Goal: Navigation & Orientation: Find specific page/section

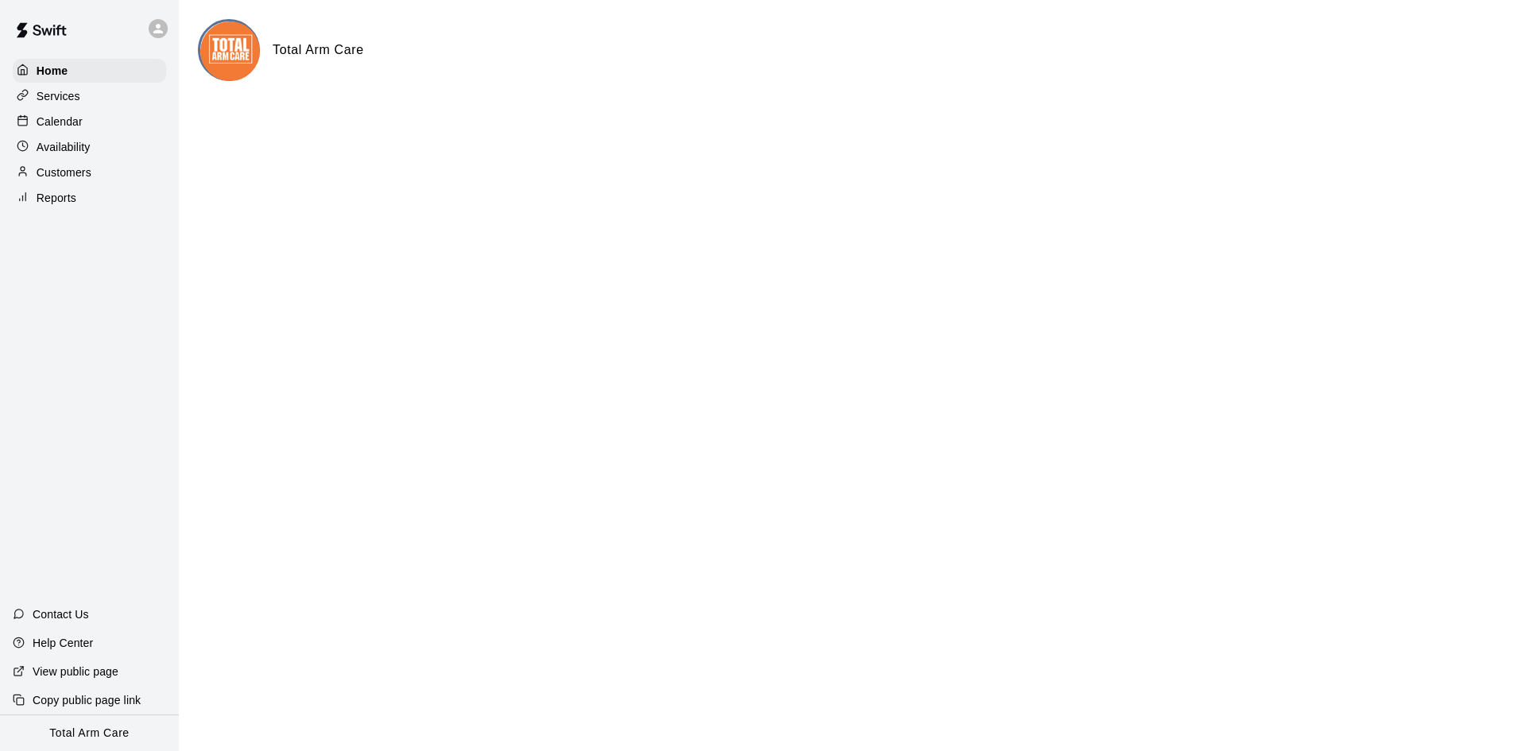
click at [100, 101] on div "Services" at bounding box center [89, 96] width 153 height 24
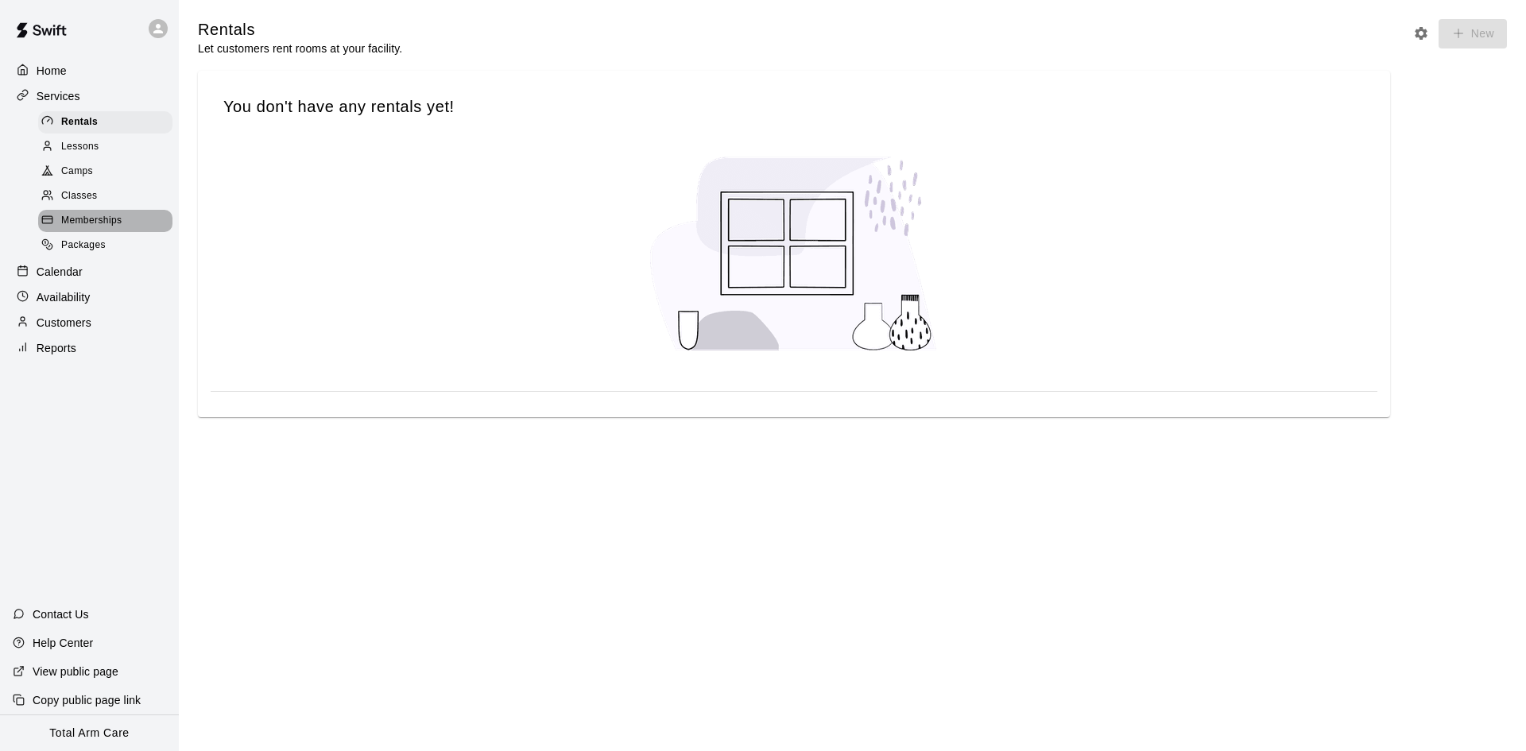
click at [90, 228] on span "Memberships" at bounding box center [91, 221] width 60 height 16
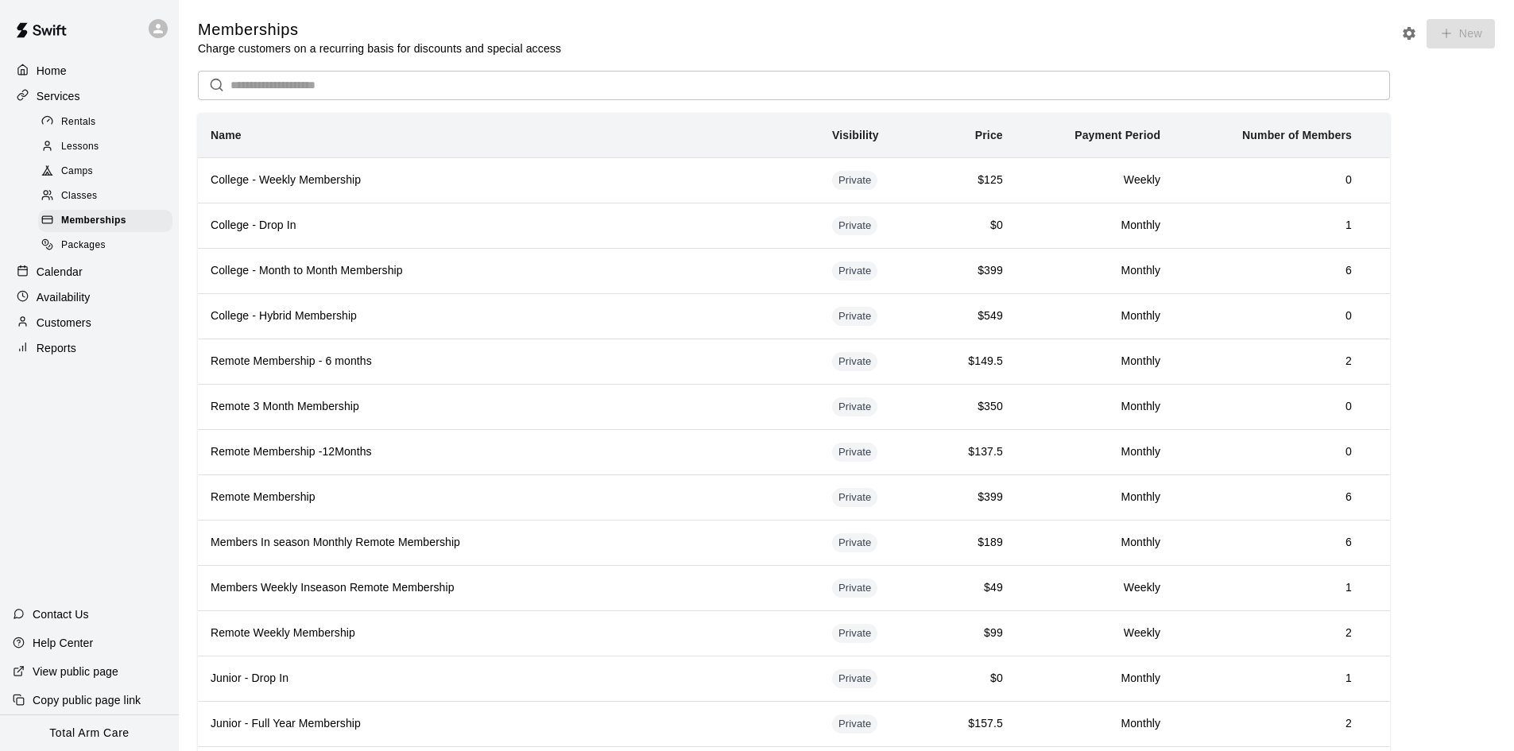
click at [66, 280] on p "Calendar" at bounding box center [60, 272] width 46 height 16
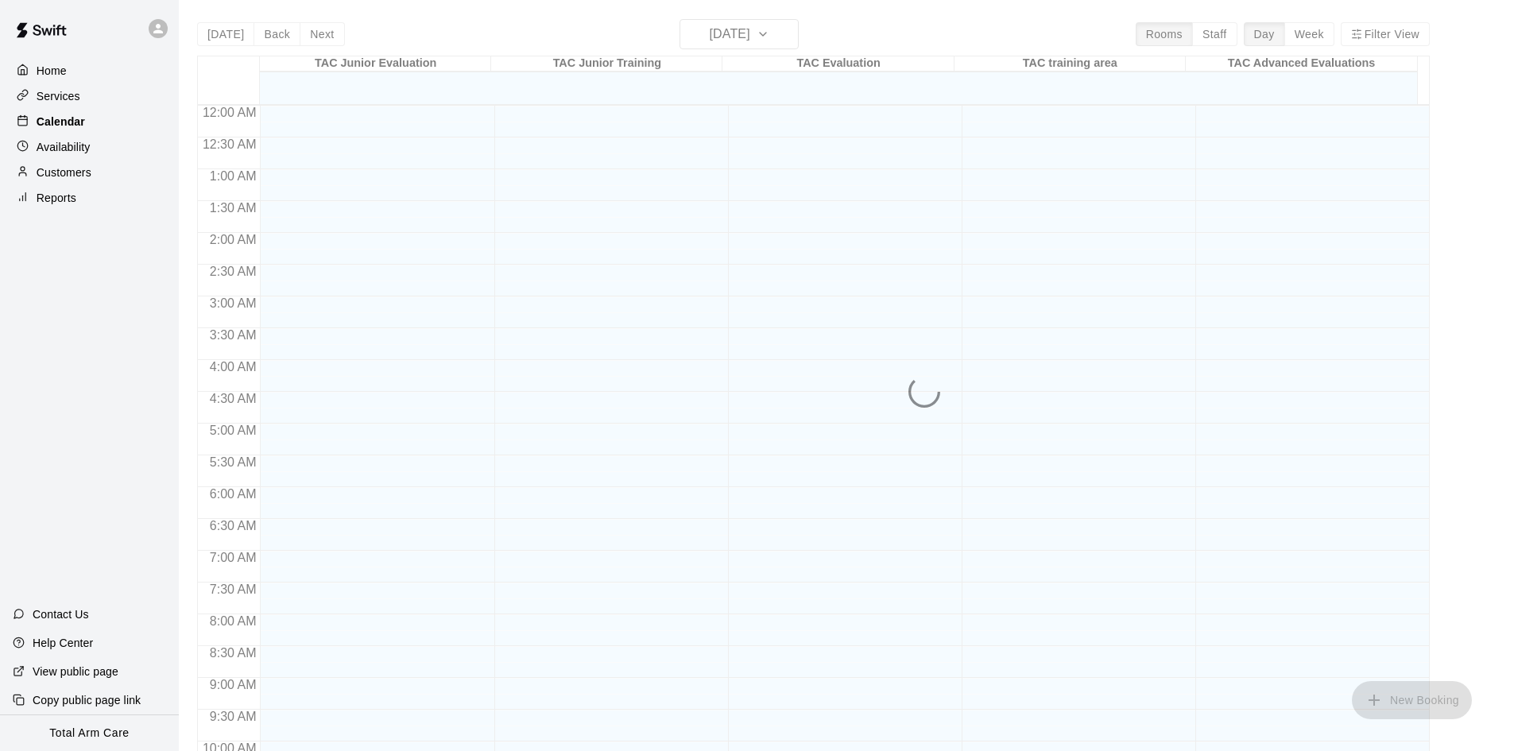
scroll to position [755, 0]
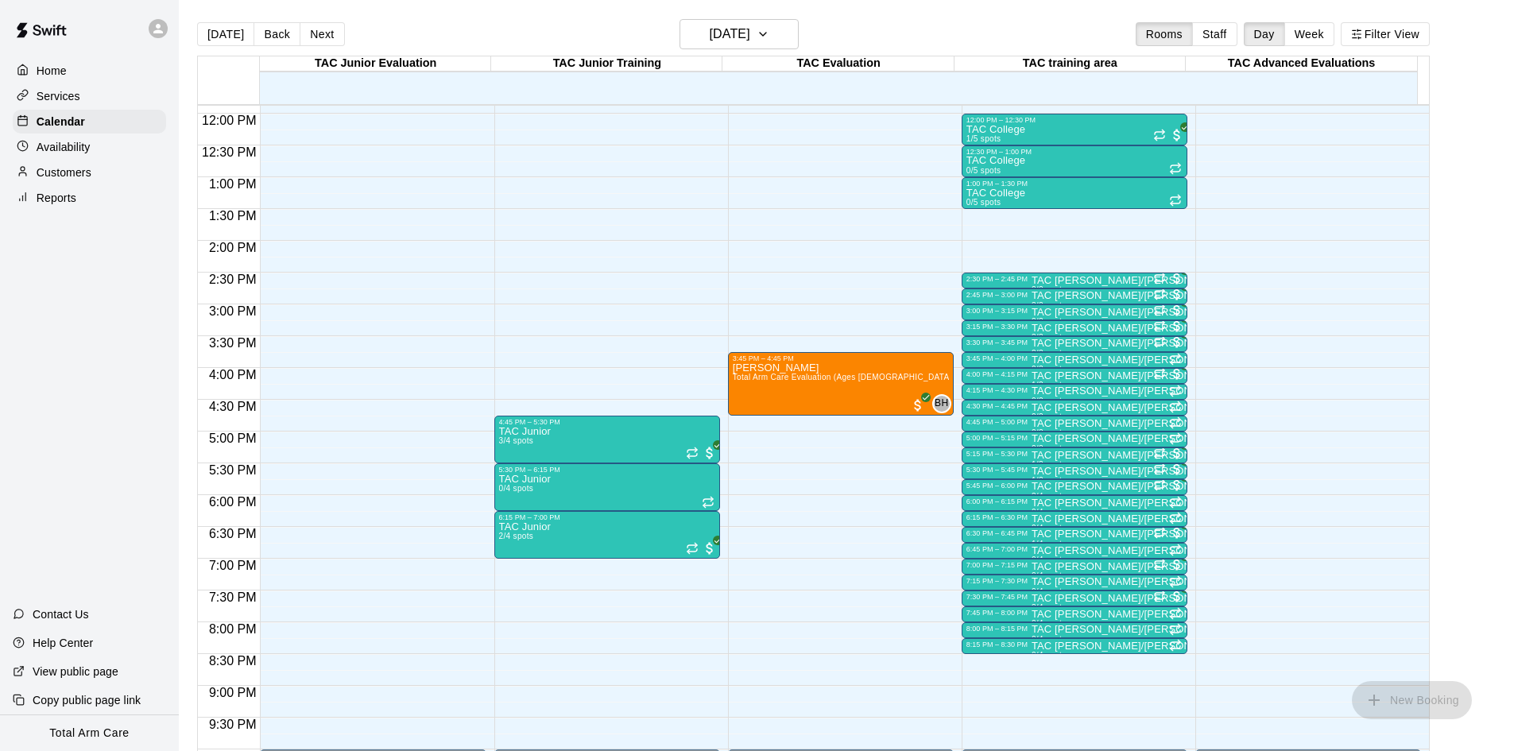
click at [168, 33] on div at bounding box center [161, 29] width 33 height 32
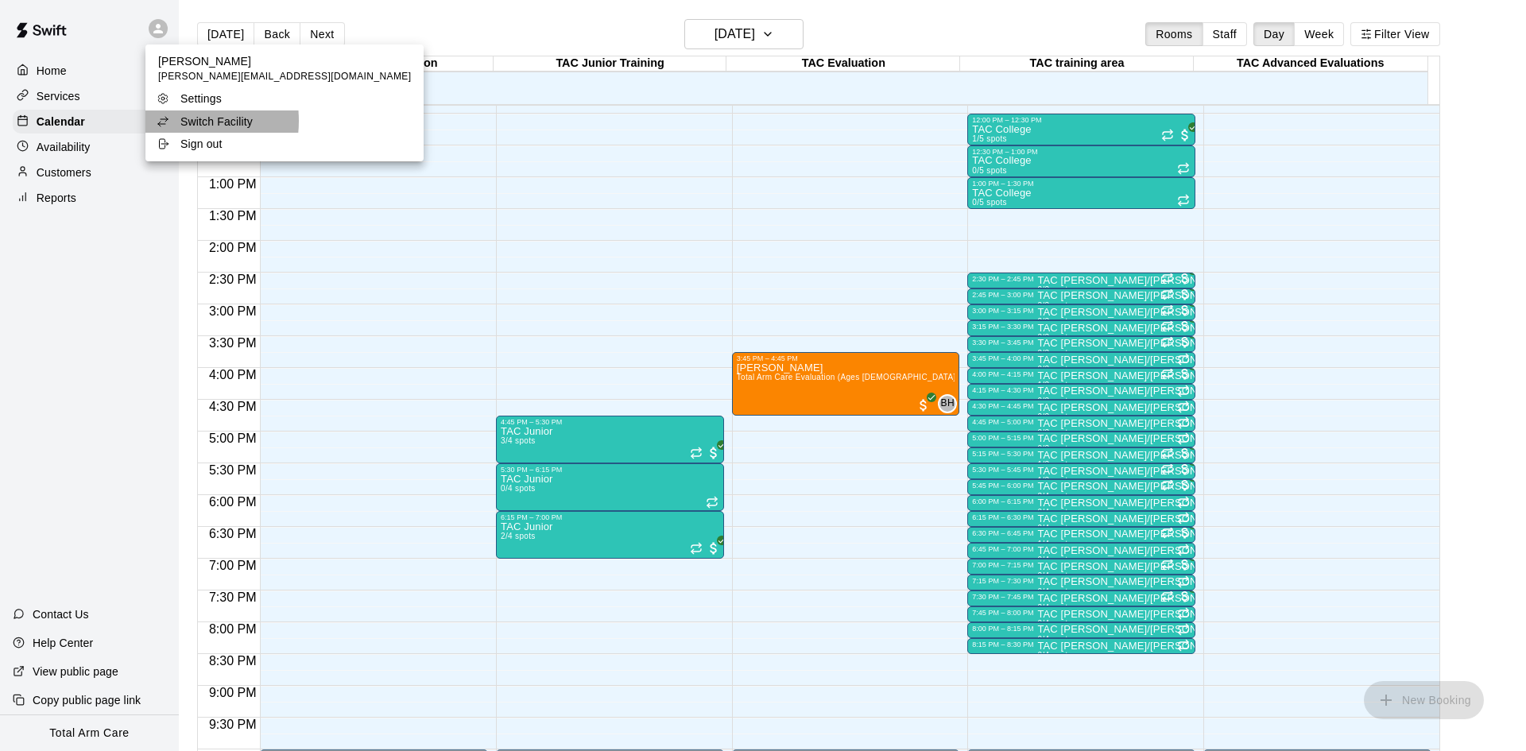
click at [175, 121] on div "Switch Facility" at bounding box center [208, 122] width 103 height 16
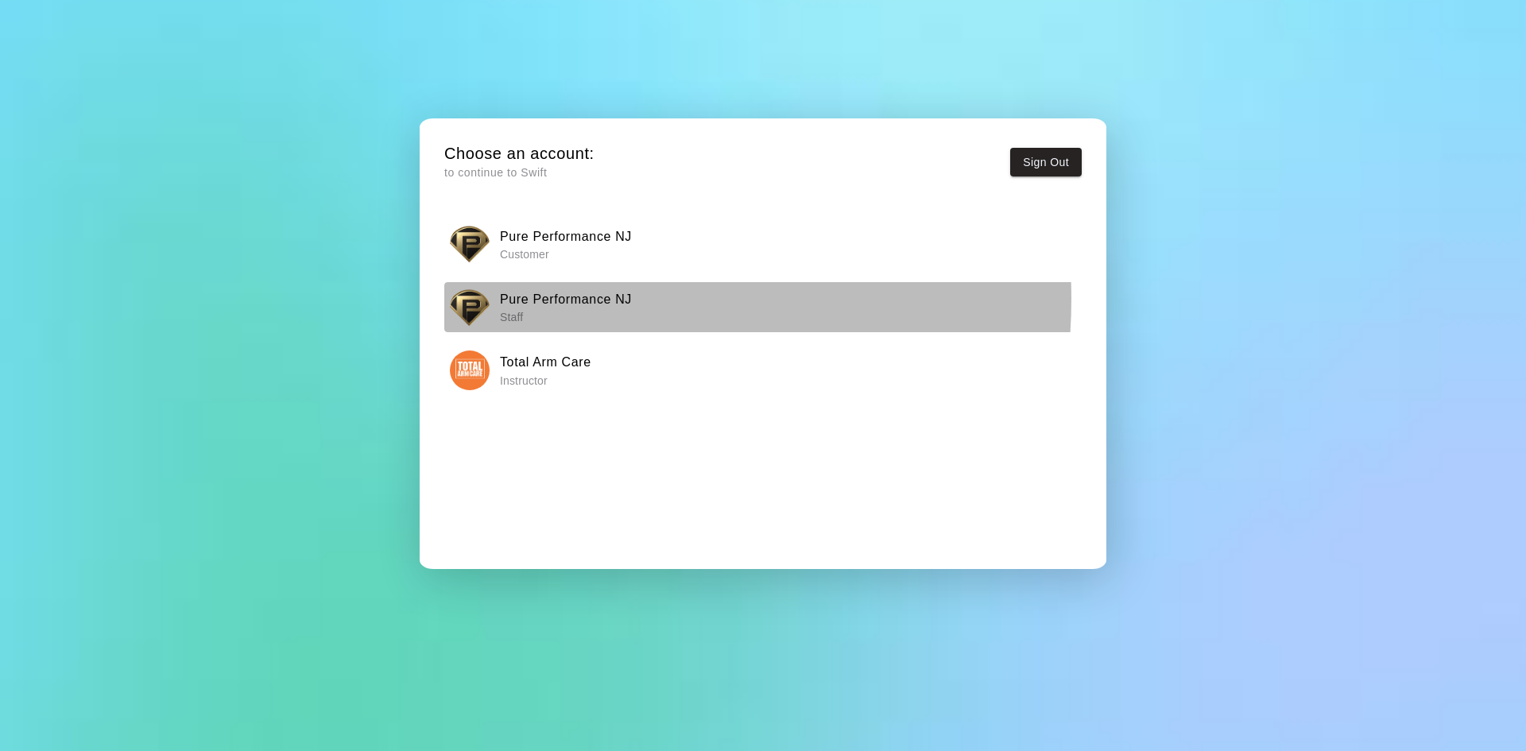
click at [550, 299] on h6 "Pure Performance NJ" at bounding box center [566, 299] width 132 height 21
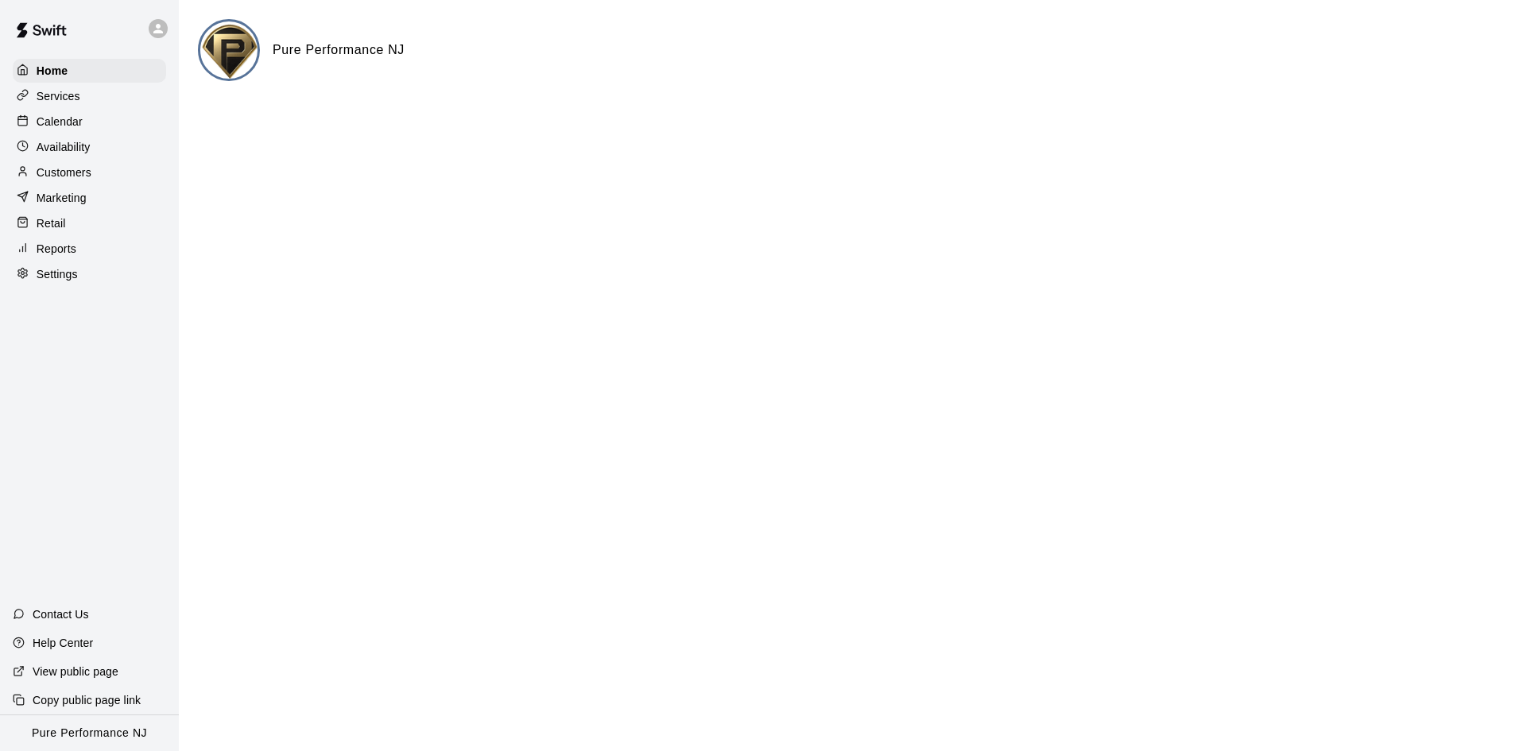
click at [74, 118] on p "Calendar" at bounding box center [60, 122] width 46 height 16
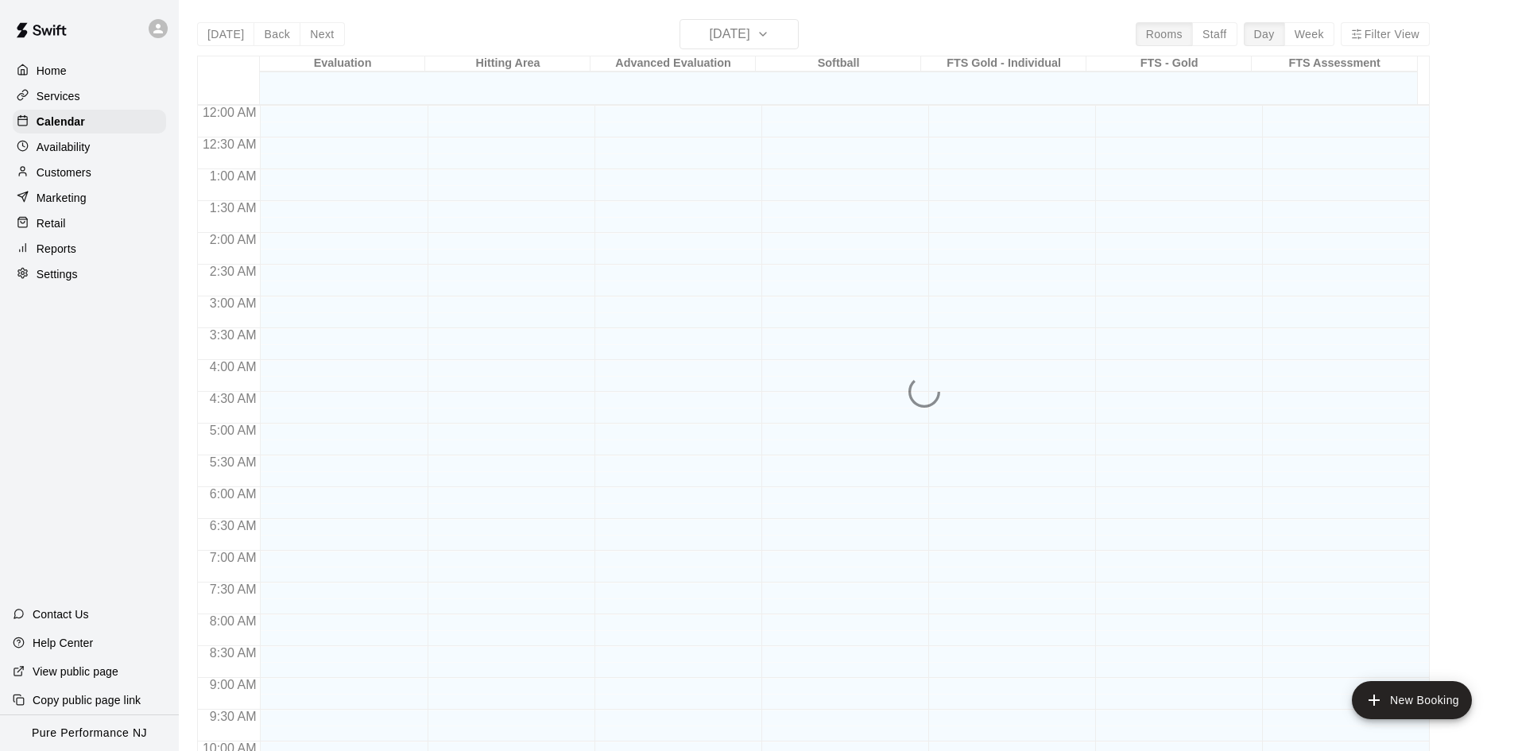
scroll to position [755, 0]
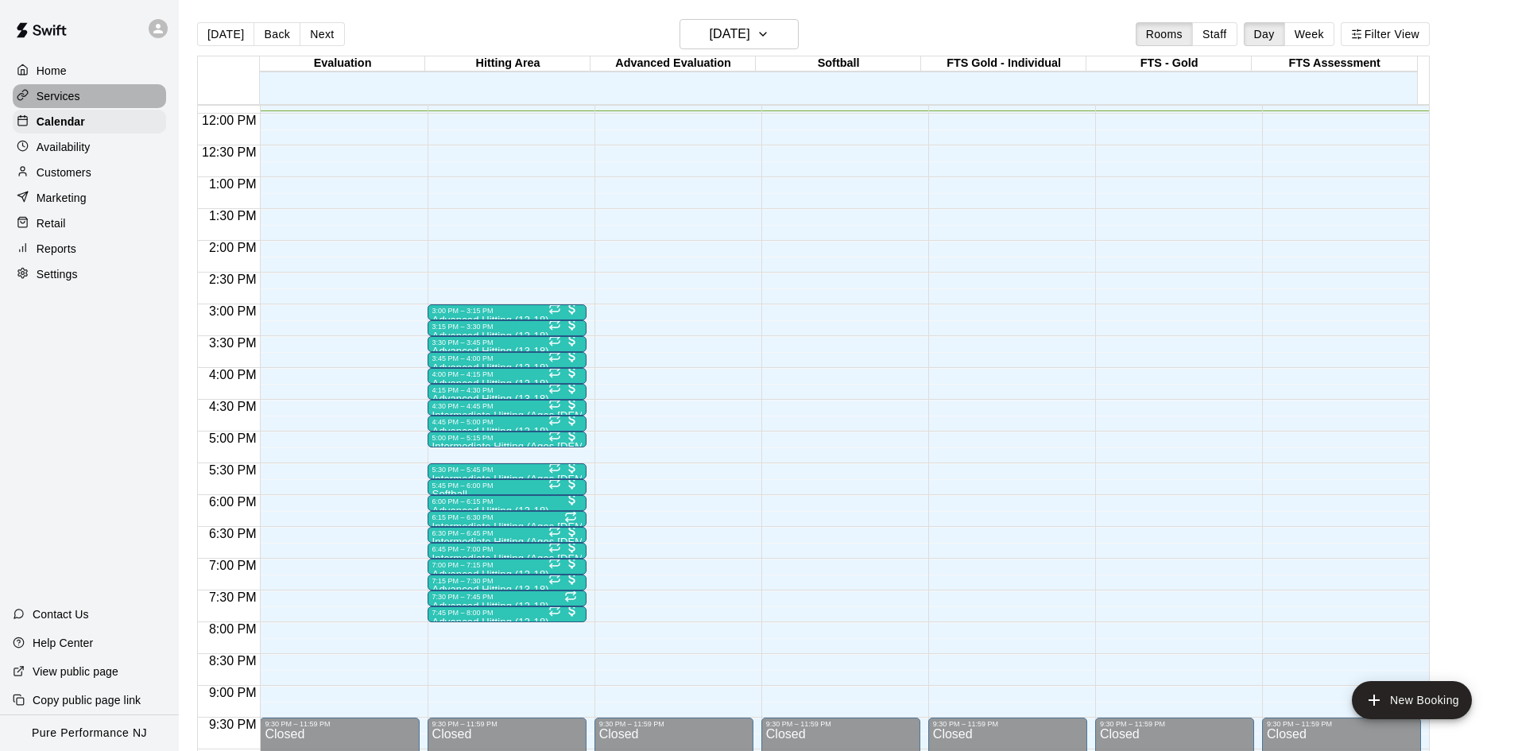
click at [66, 91] on p "Services" at bounding box center [59, 96] width 44 height 16
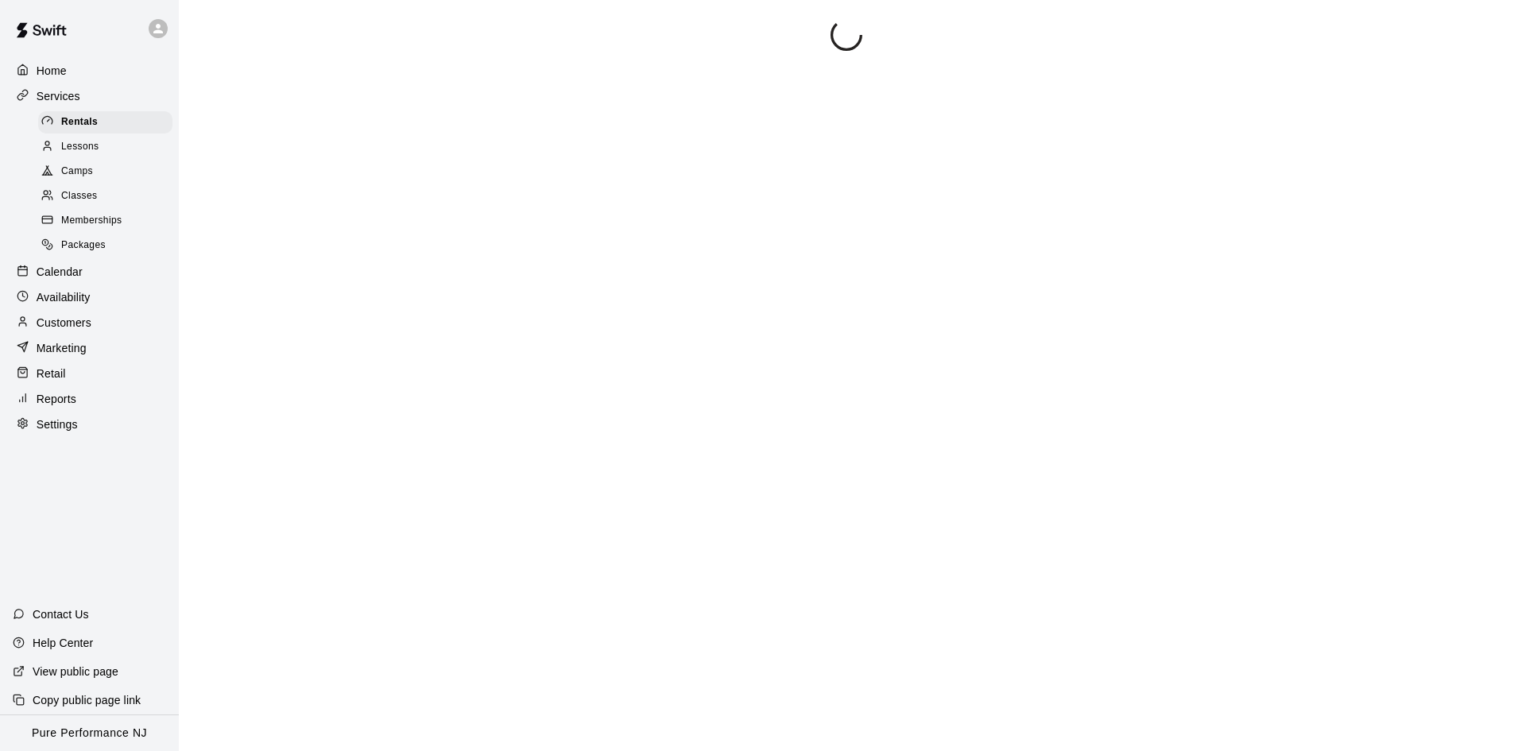
click at [72, 301] on p "Availability" at bounding box center [64, 297] width 54 height 16
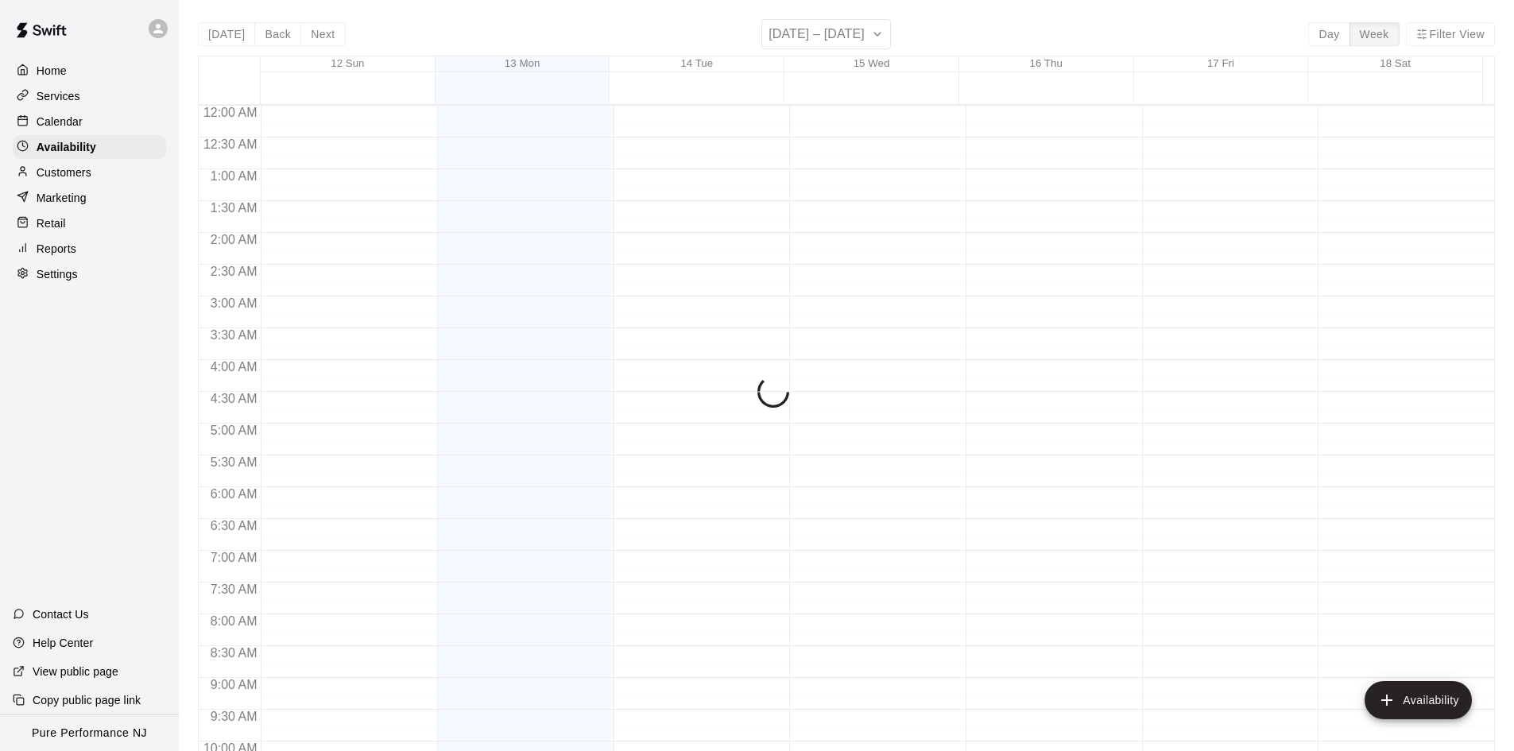
scroll to position [761, 0]
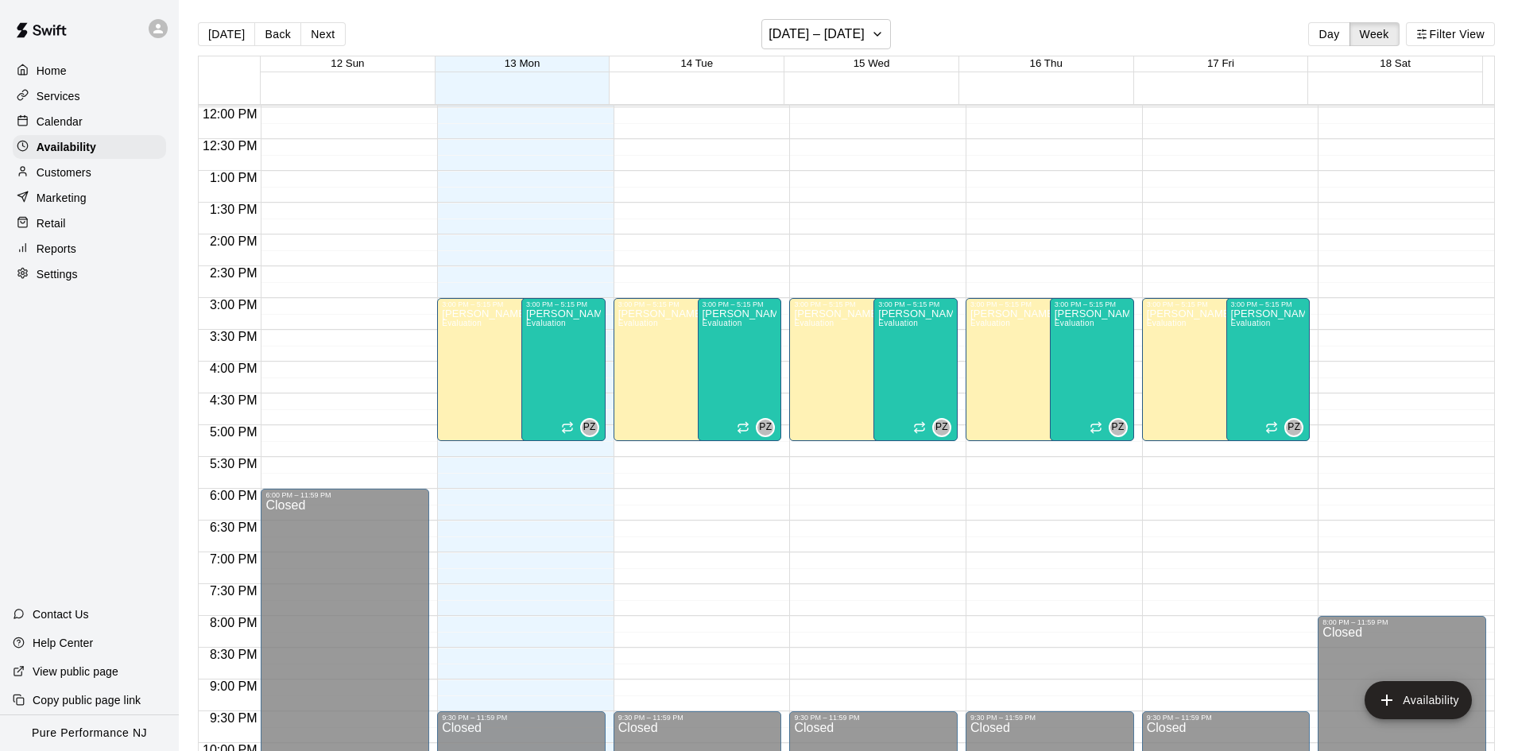
click at [106, 95] on div "Services" at bounding box center [89, 96] width 153 height 24
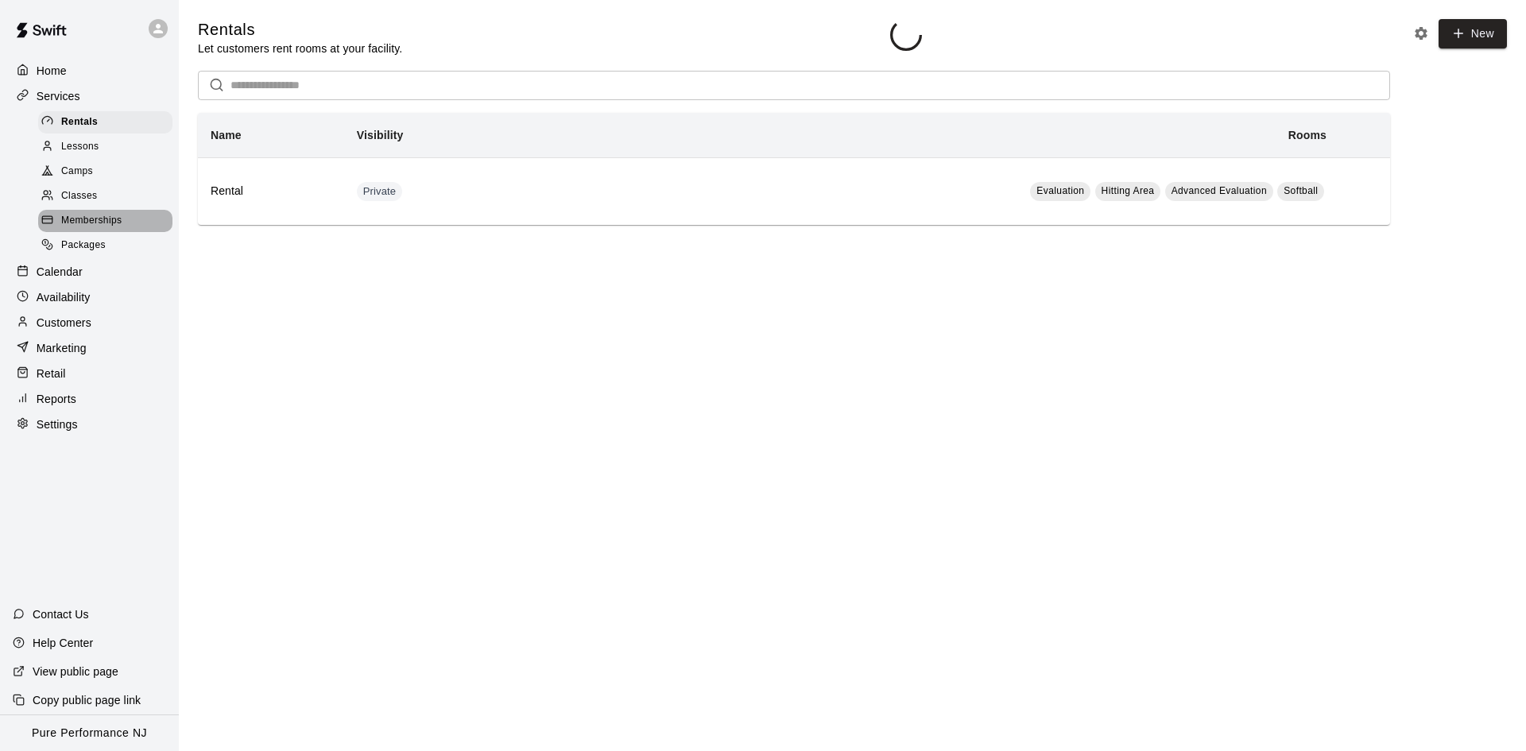
click at [79, 223] on span "Memberships" at bounding box center [91, 221] width 60 height 16
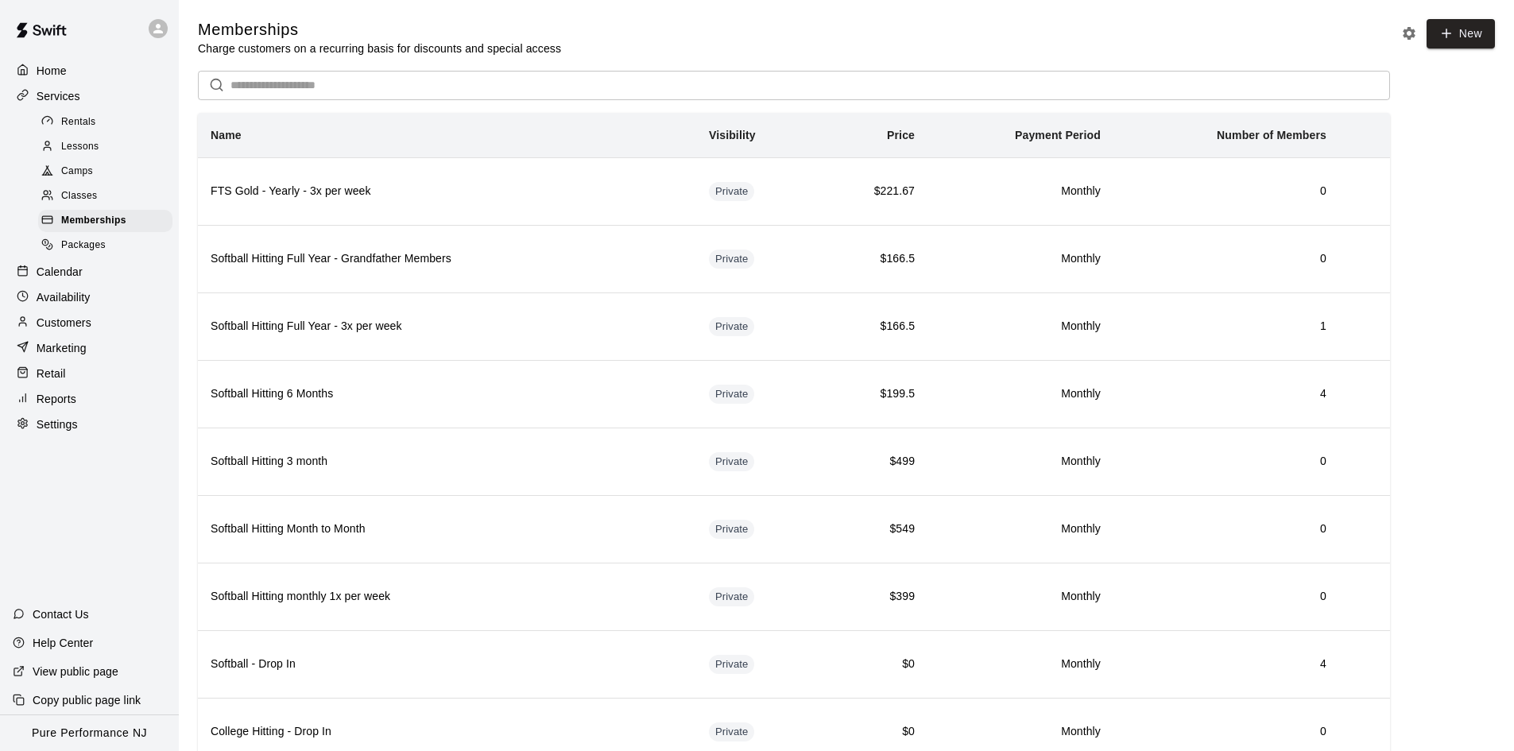
click at [46, 331] on p "Customers" at bounding box center [64, 323] width 55 height 16
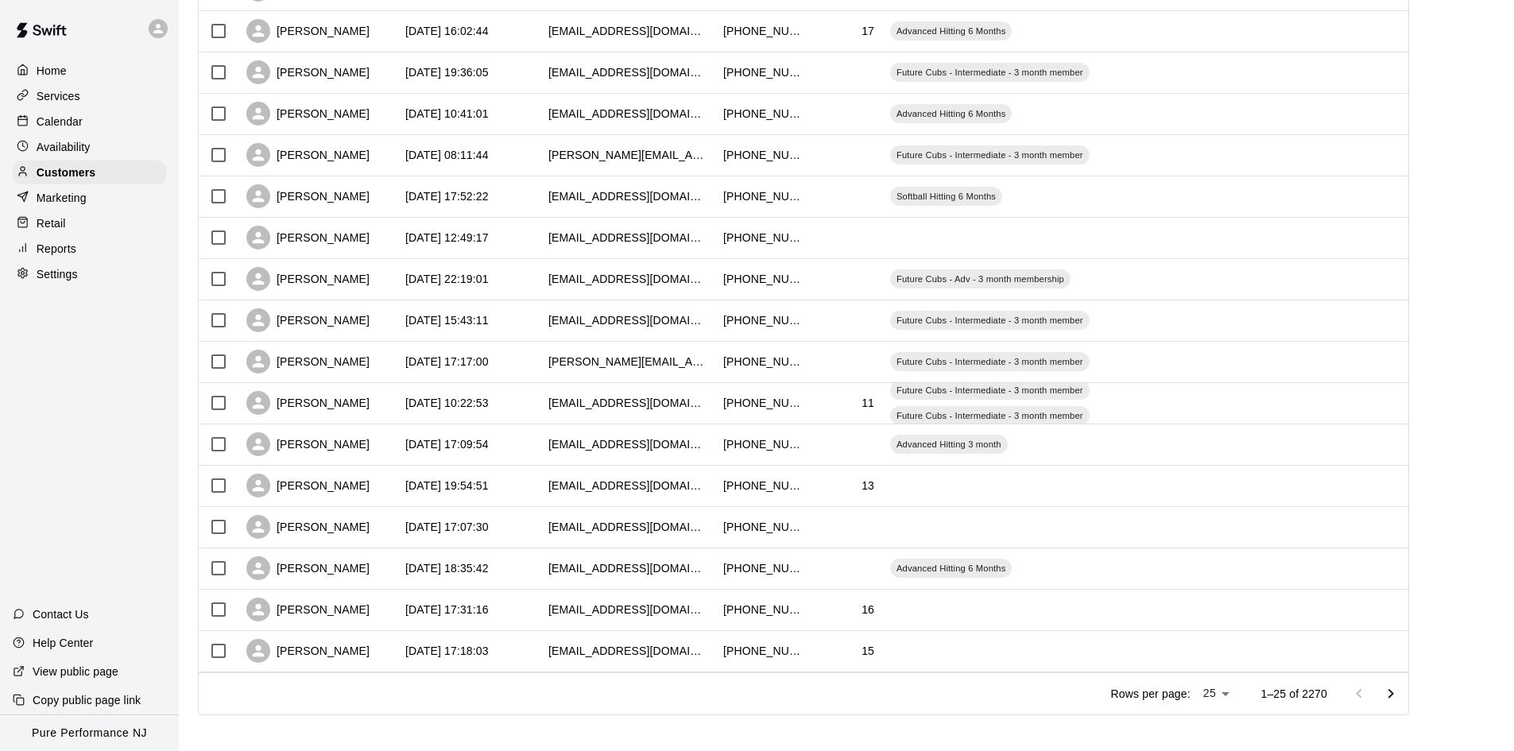
scroll to position [623, 0]
